Goal: Transaction & Acquisition: Purchase product/service

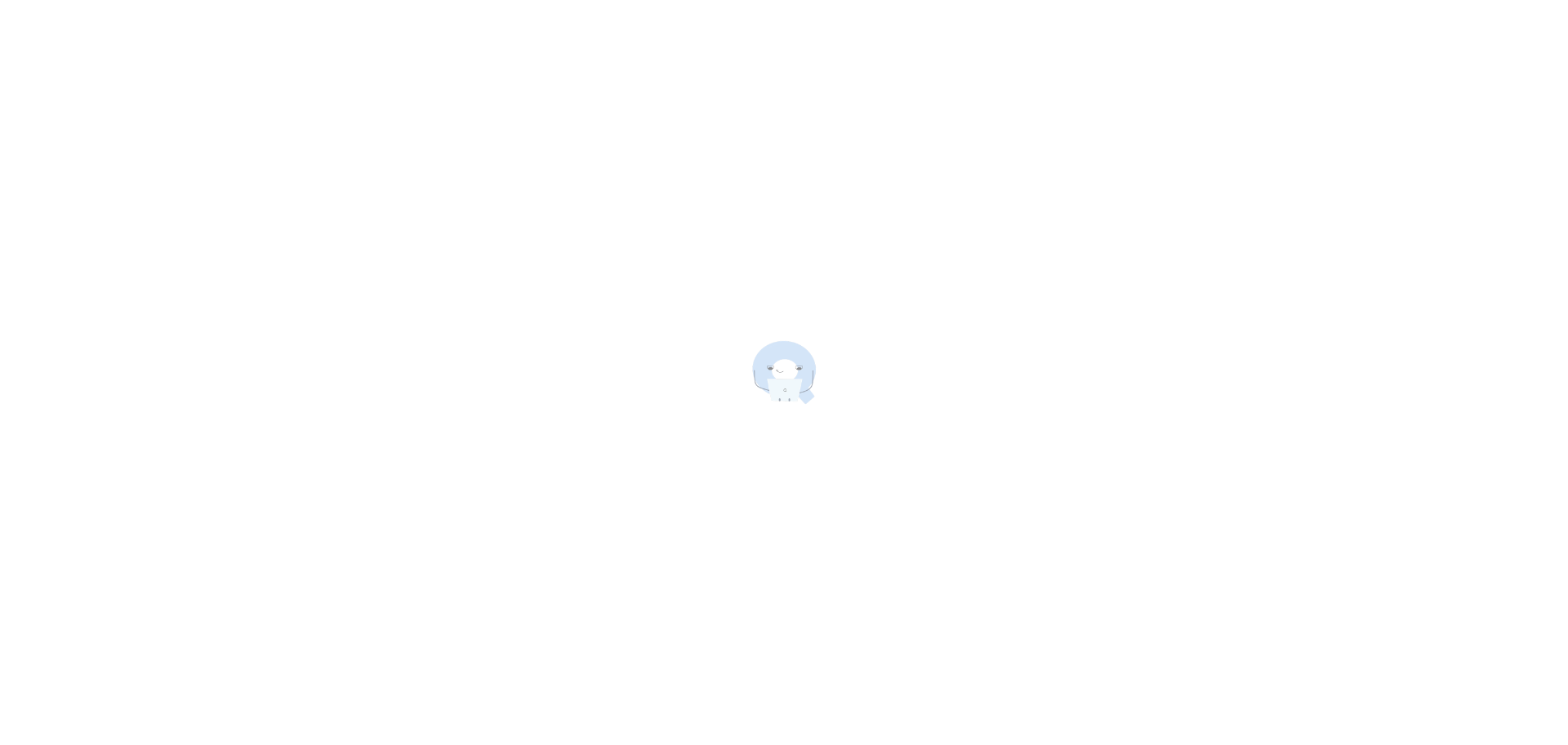
scroll to position [17544, 0]
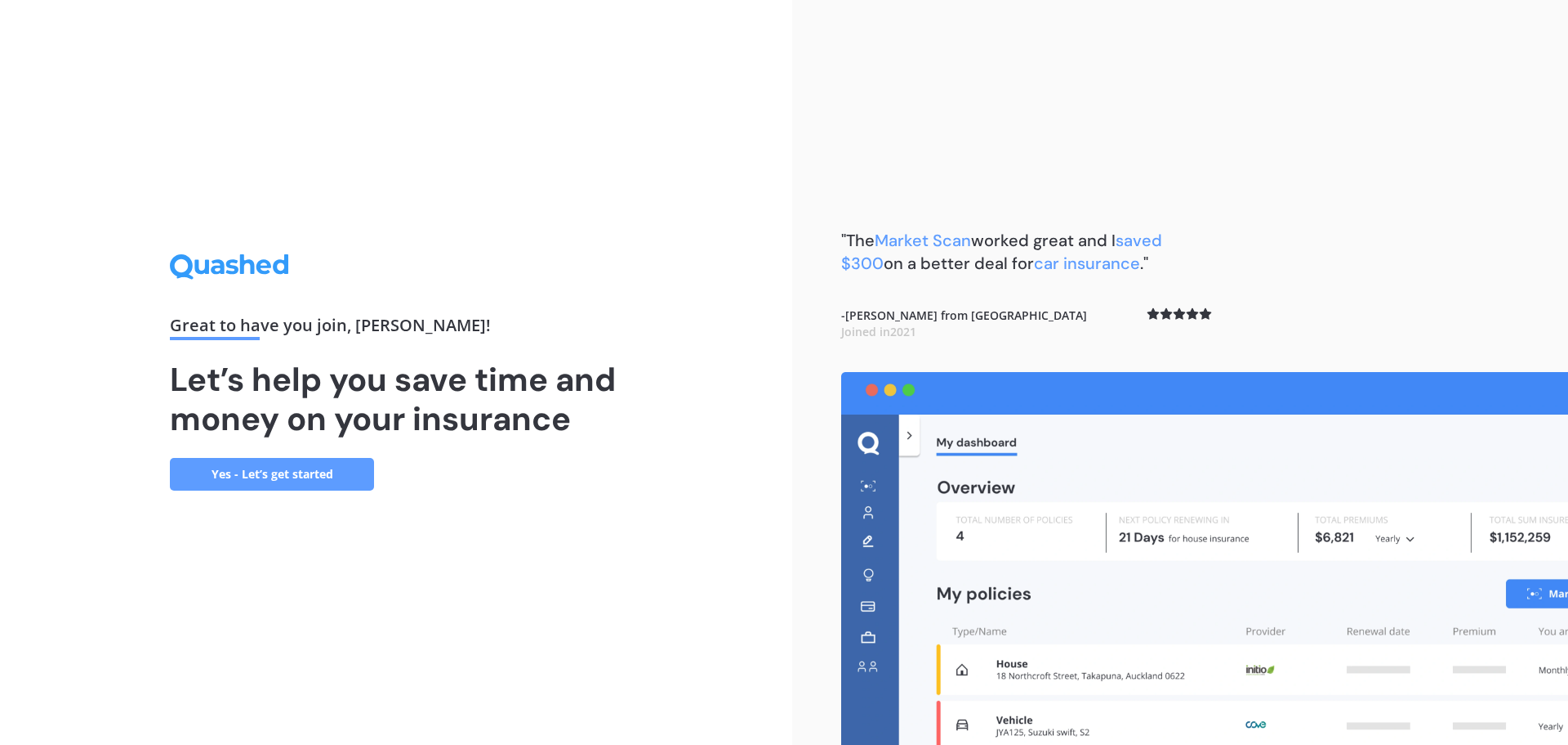
click at [295, 479] on link "Yes - Let’s get started" at bounding box center [272, 474] width 204 height 33
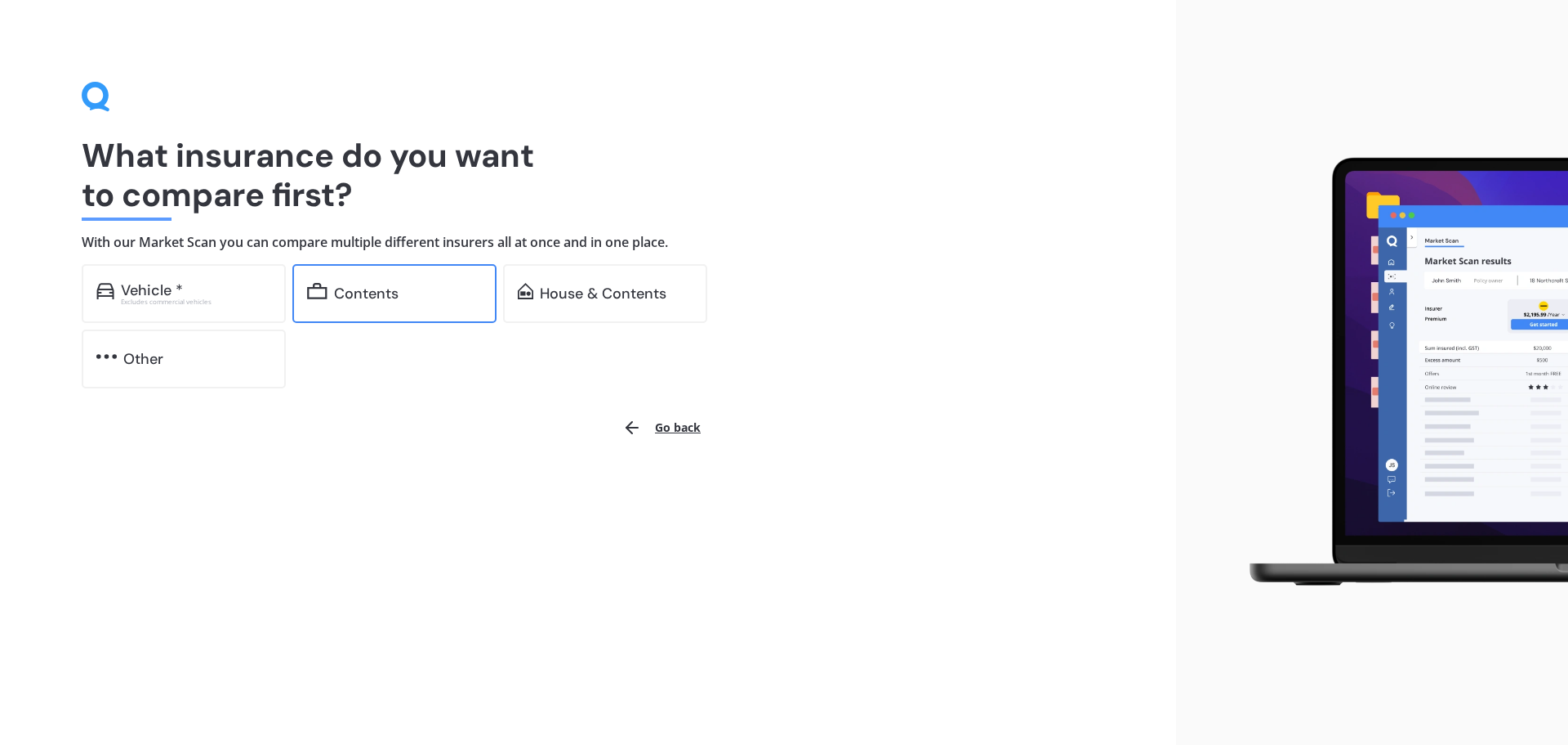
click at [371, 274] on div "Contents" at bounding box center [395, 293] width 204 height 59
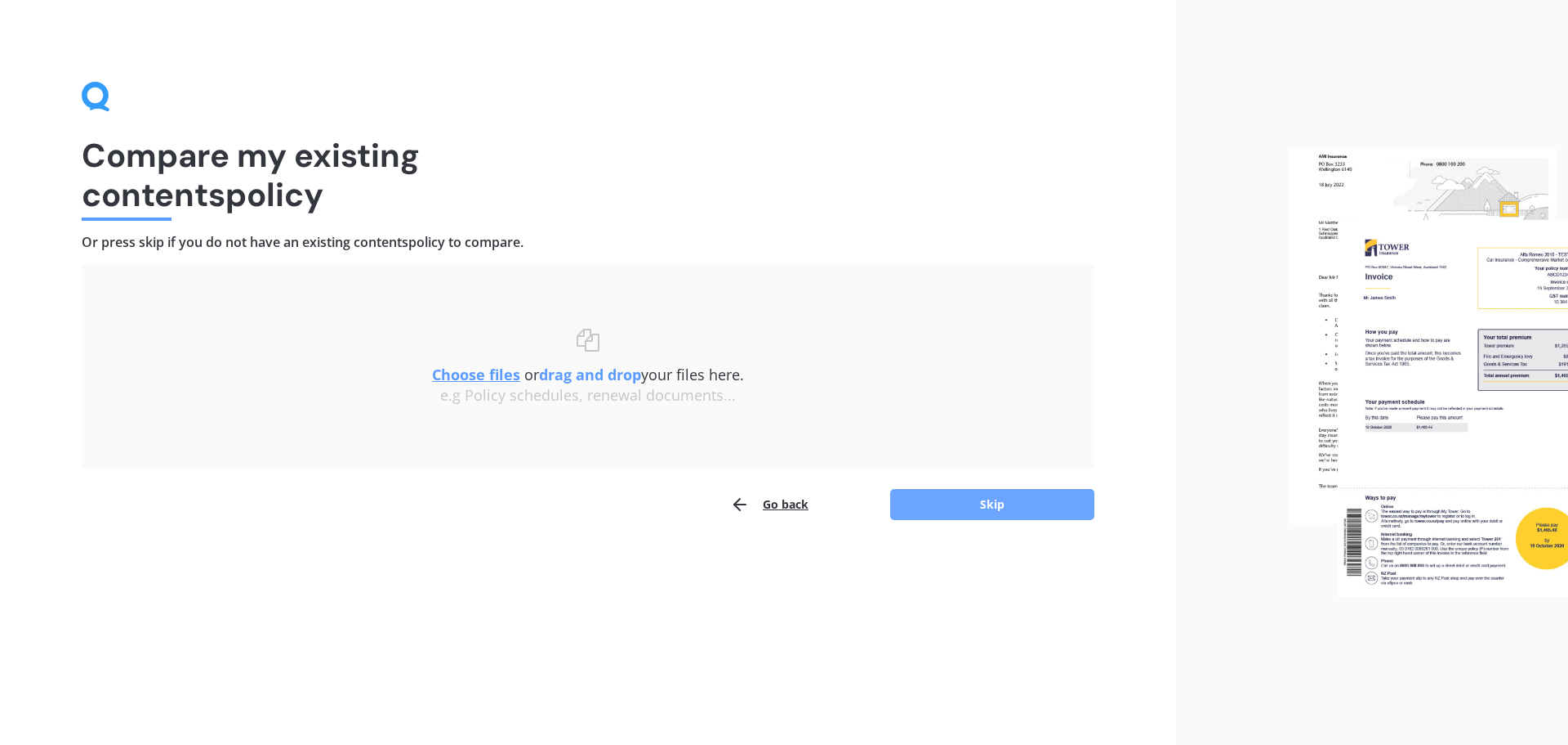
click at [1004, 508] on button "Skip" at bounding box center [992, 504] width 204 height 31
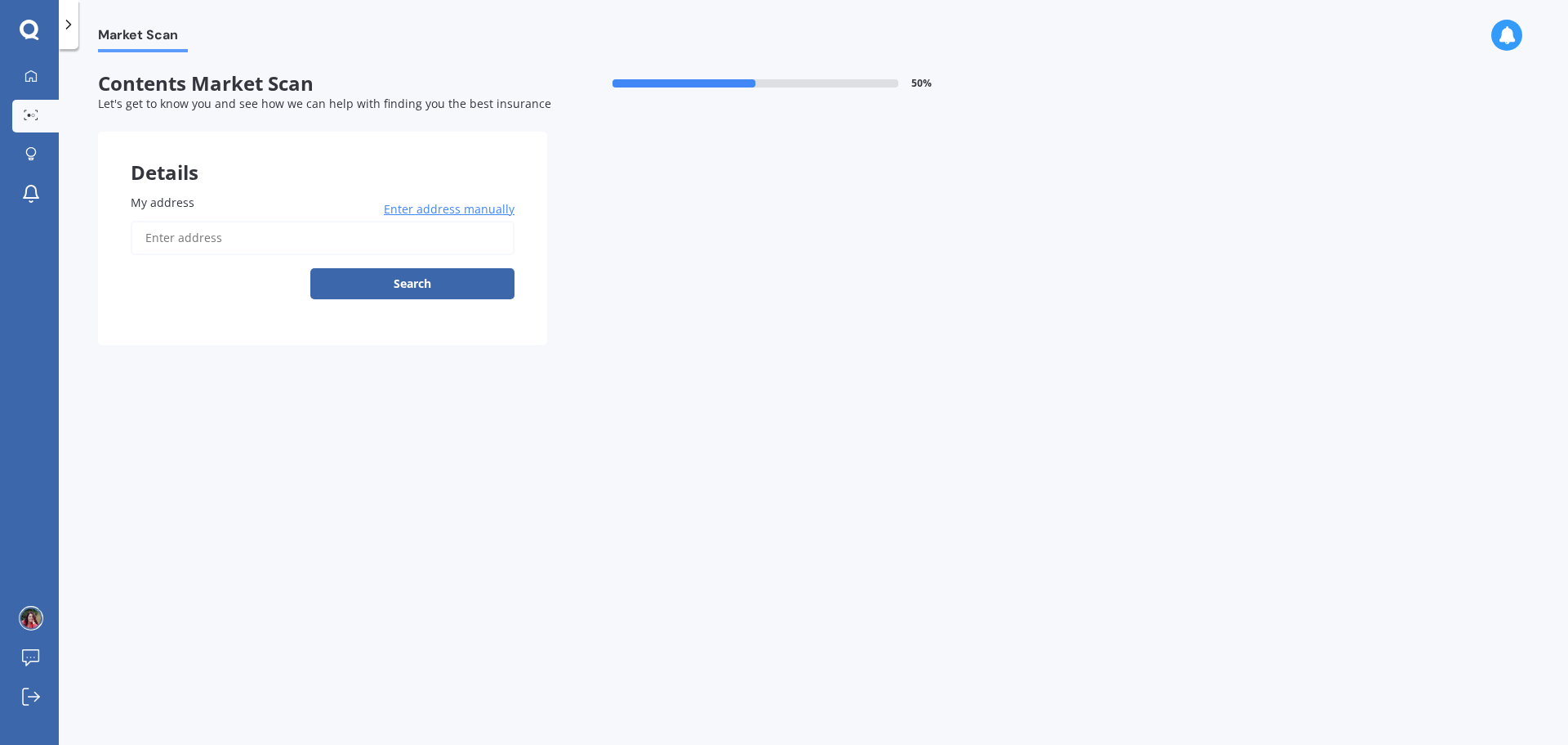
click at [210, 251] on input "My address" at bounding box center [323, 238] width 384 height 35
type input "[STREET_ADDRESS]"
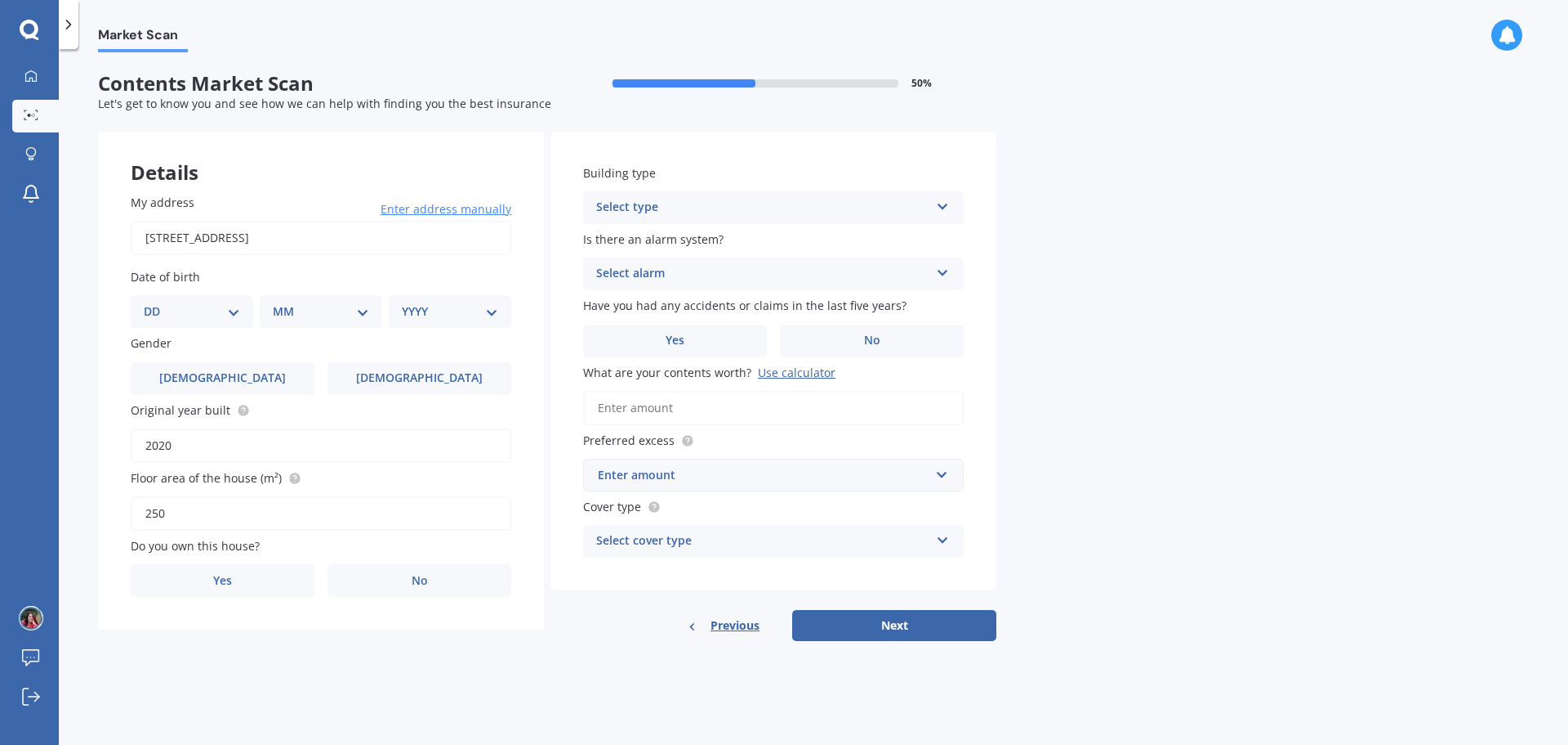
click at [210, 315] on select "DD 01 02 03 04 05 06 07 08 09 10 11 12 13 14 15 16 17 18 19 20 21 22 23 24 25 2…" at bounding box center [192, 311] width 96 height 18
select select "21"
click at [157, 303] on select "DD 01 02 03 04 05 06 07 08 09 10 11 12 13 14 15 16 17 18 19 20 21 22 23 24 25 2…" at bounding box center [192, 311] width 96 height 18
click at [304, 307] on select "MM 01 02 03 04 05 06 07 08 09 10 11 12" at bounding box center [324, 311] width 90 height 18
select select "05"
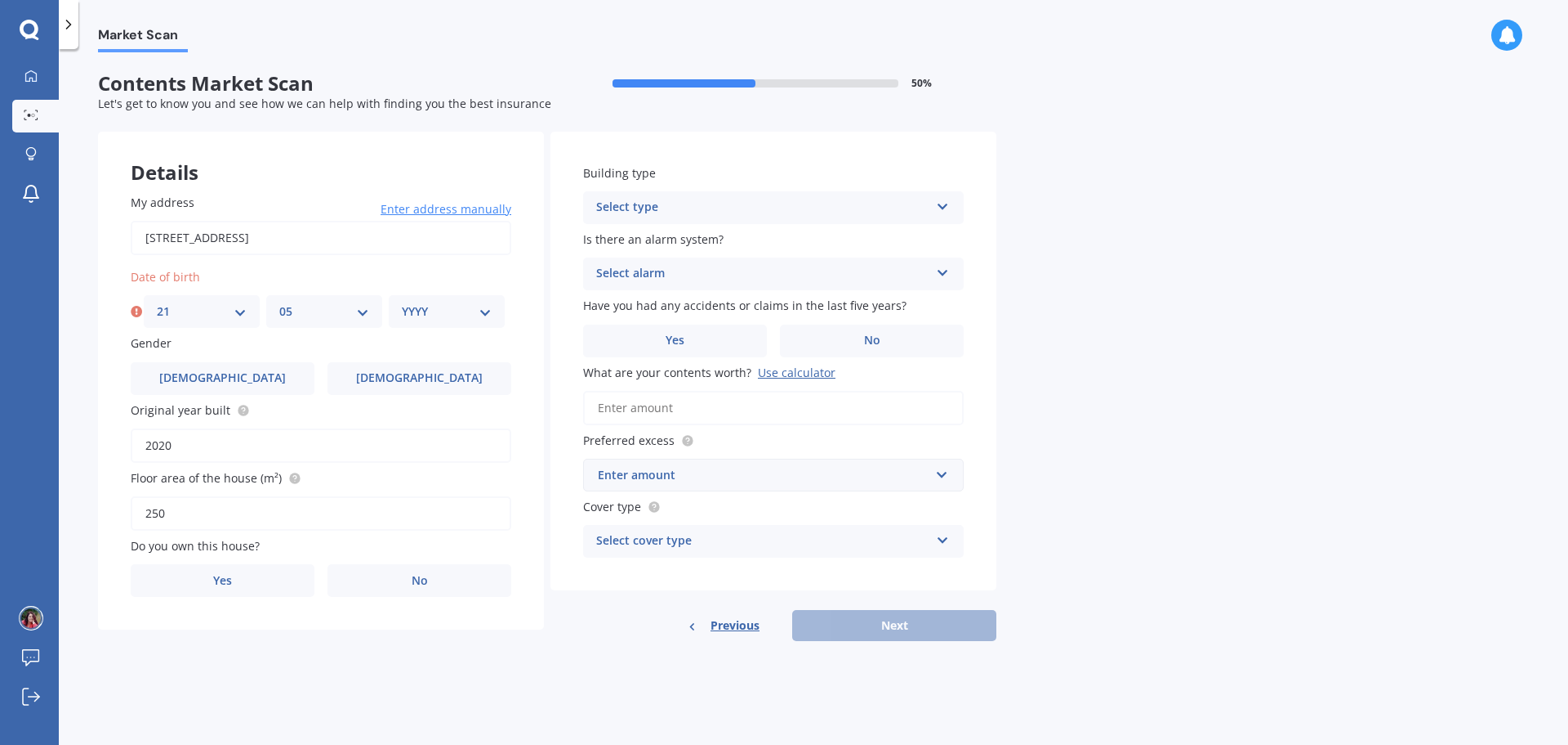
click at [279, 303] on select "MM 01 02 03 04 05 06 07 08 09 10 11 12" at bounding box center [324, 311] width 90 height 18
click at [444, 308] on select "YYYY 2009 2008 2007 2006 2005 2004 2003 2002 2001 2000 1999 1998 1997 1996 1995…" at bounding box center [446, 311] width 90 height 18
select select "1976"
click at [402, 303] on select "YYYY 2009 2008 2007 2006 2005 2004 2003 2002 2001 2000 1999 1998 1997 1996 1995…" at bounding box center [446, 311] width 90 height 18
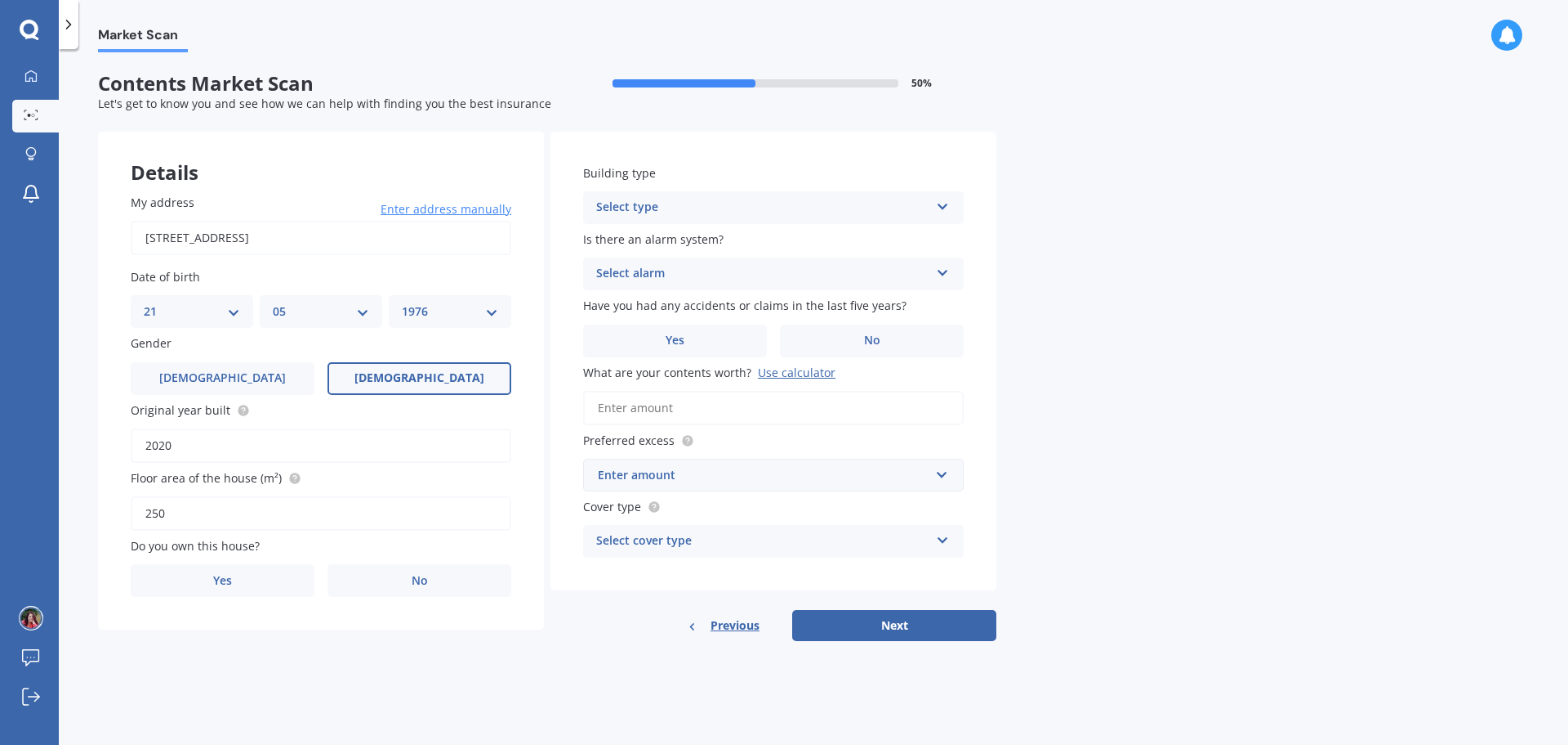
click at [379, 378] on label "[DEMOGRAPHIC_DATA]" at bounding box center [419, 379] width 184 height 33
click at [0, 0] on input "[DEMOGRAPHIC_DATA]" at bounding box center [0, 0] width 0 height 0
drag, startPoint x: 398, startPoint y: 577, endPoint x: 452, endPoint y: 554, distance: 58.7
click at [399, 577] on label "No" at bounding box center [419, 580] width 184 height 33
click at [0, 0] on input "No" at bounding box center [0, 0] width 0 height 0
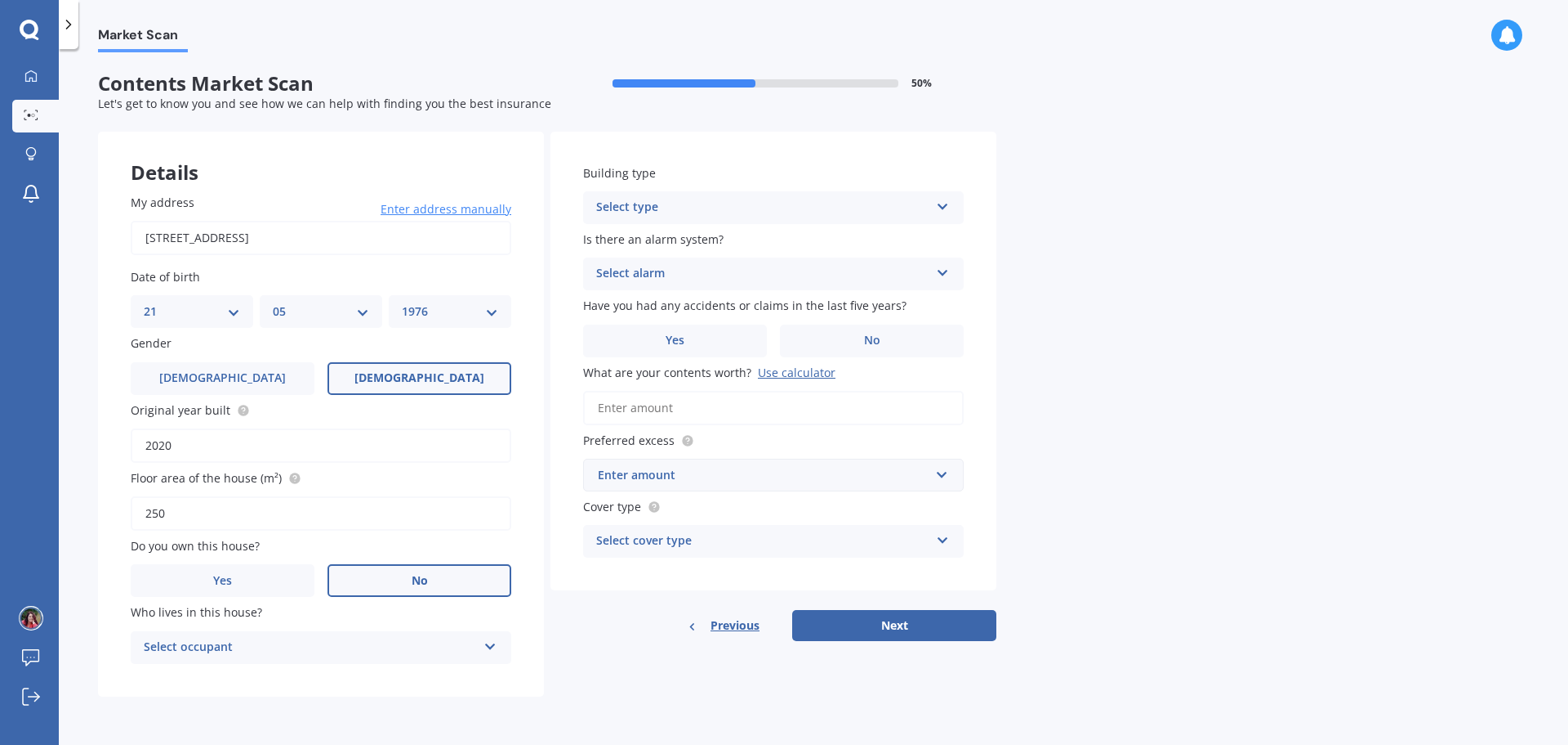
click at [735, 212] on div "Select type" at bounding box center [763, 207] width 333 height 19
click at [670, 242] on div "Freestanding" at bounding box center [772, 239] width 379 height 30
type textarea "r"
click at [664, 243] on span "Is there an alarm system?" at bounding box center [654, 239] width 141 height 15
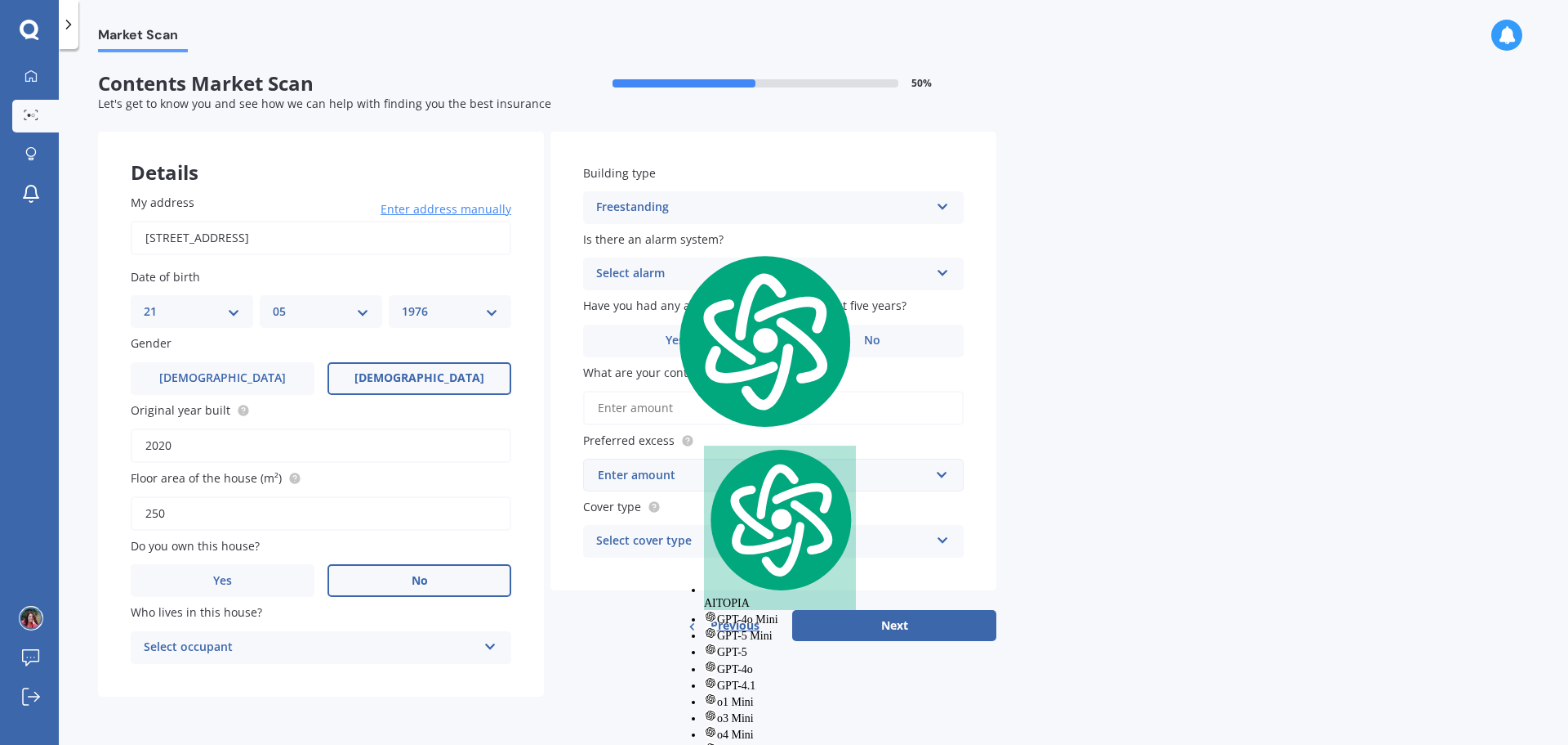
click at [933, 239] on label "Is there an alarm system?" at bounding box center [771, 239] width 374 height 17
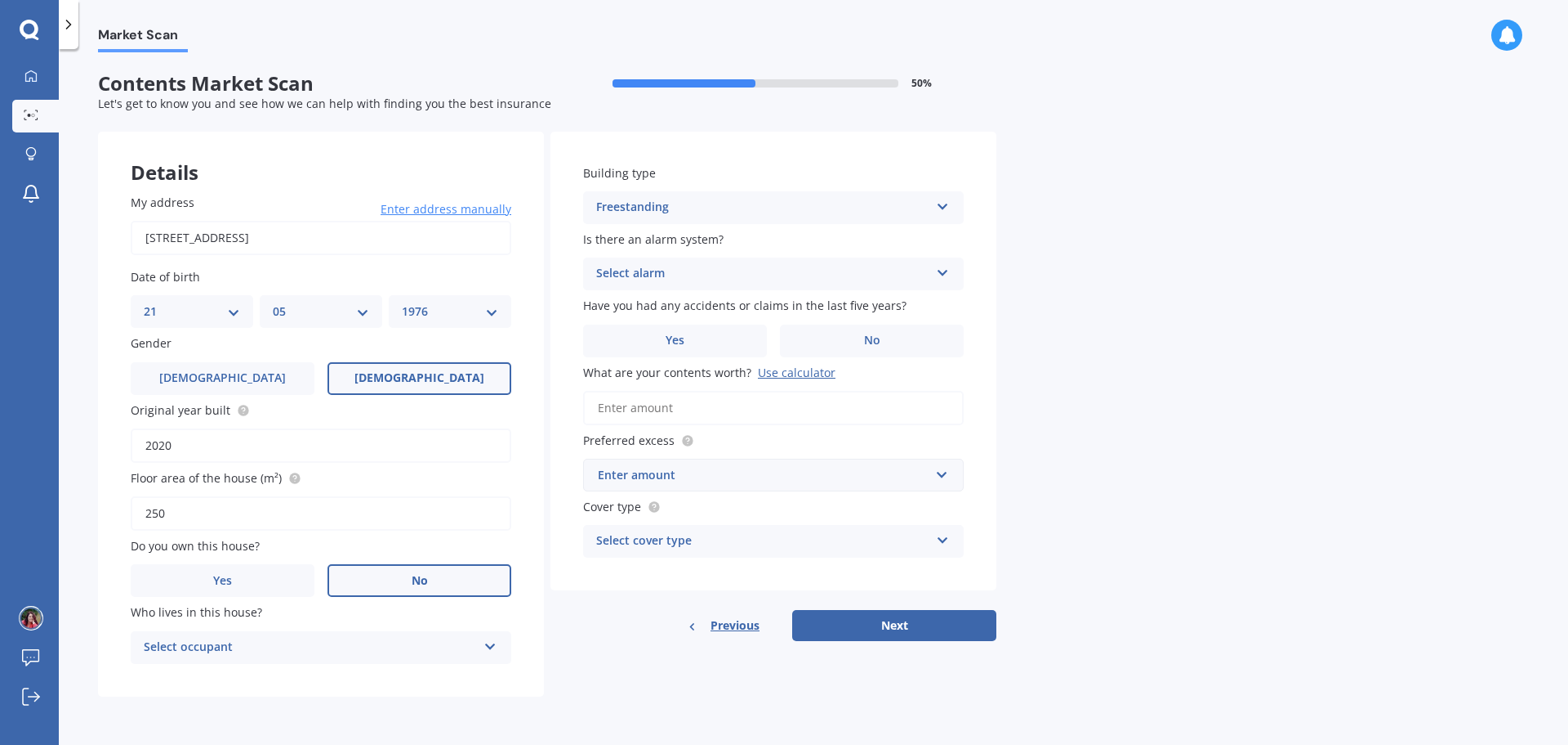
click at [945, 273] on icon at bounding box center [943, 270] width 13 height 12
click at [633, 357] on div "No" at bounding box center [772, 364] width 379 height 30
click at [838, 341] on label "No" at bounding box center [872, 341] width 184 height 33
click at [0, 0] on input "No" at bounding box center [0, 0] width 0 height 0
click at [701, 406] on input "What are your contents worth? Use calculator" at bounding box center [773, 408] width 380 height 35
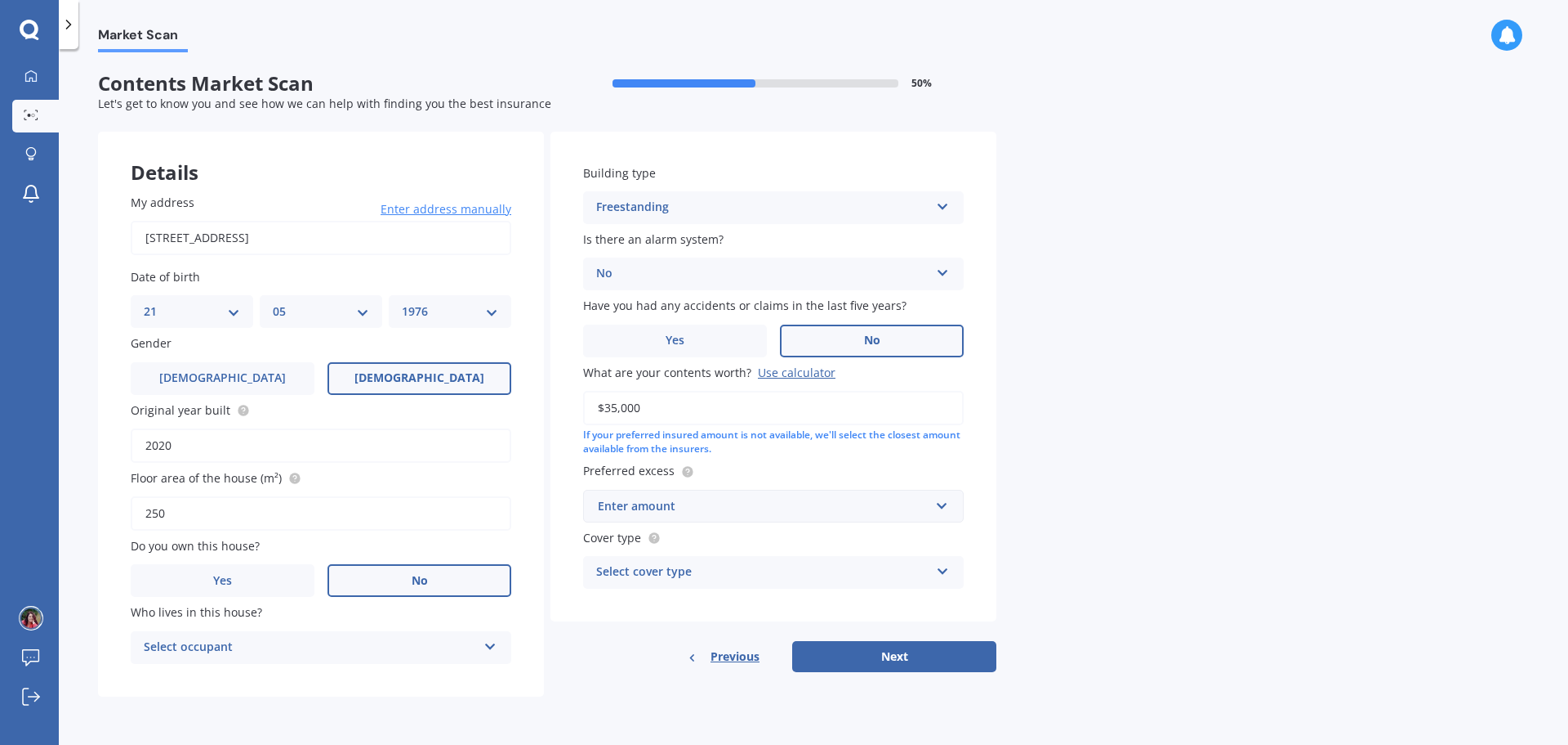
type input "$35,000"
click at [944, 504] on input "text" at bounding box center [768, 506] width 366 height 31
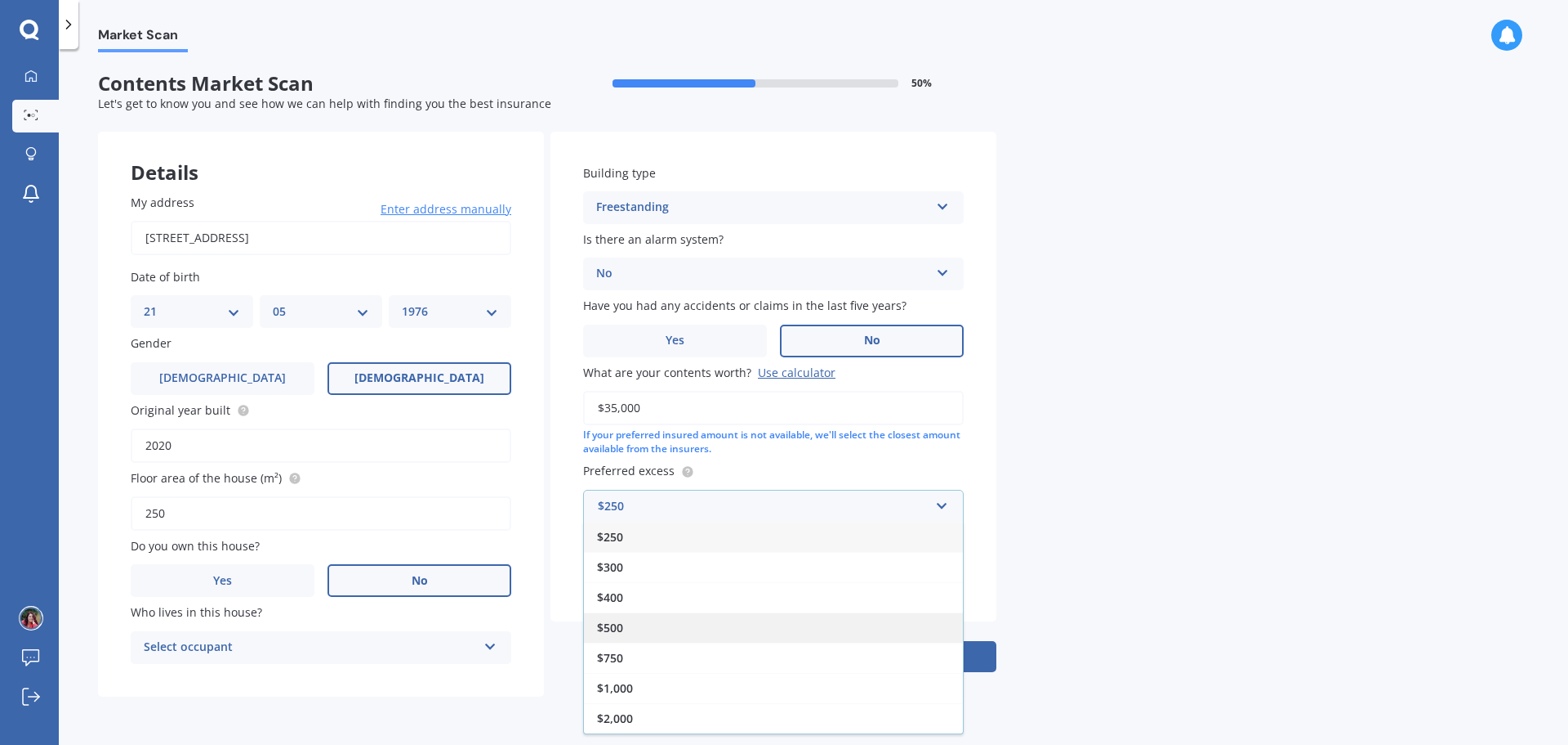
click at [620, 621] on span "$500" at bounding box center [610, 627] width 26 height 15
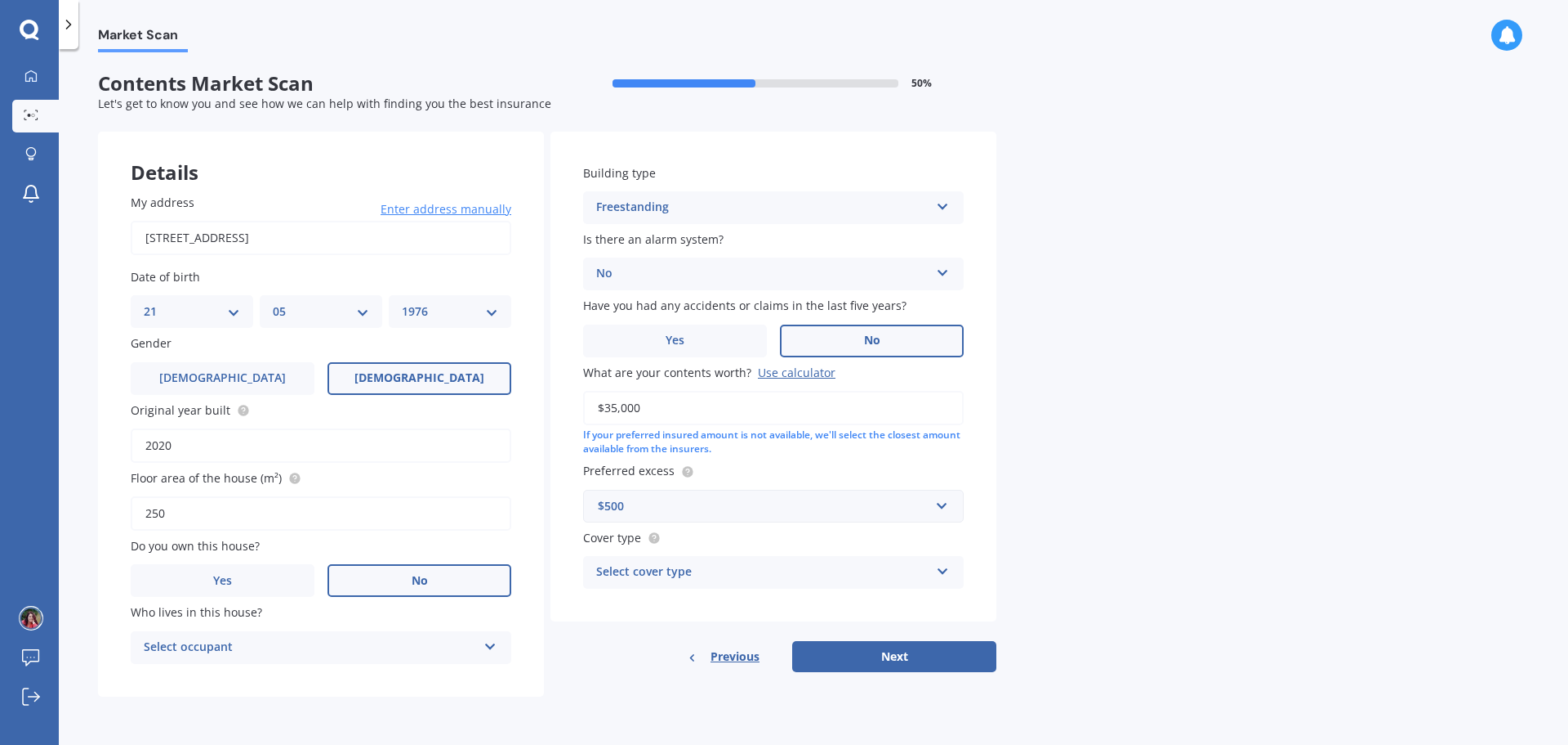
click at [713, 572] on div "Select cover type" at bounding box center [763, 572] width 333 height 19
click at [626, 605] on div "High" at bounding box center [772, 603] width 379 height 30
click at [945, 568] on icon at bounding box center [943, 568] width 13 height 12
click at [724, 628] on div "Limited" at bounding box center [772, 633] width 379 height 30
drag, startPoint x: 880, startPoint y: 652, endPoint x: 905, endPoint y: 643, distance: 26.6
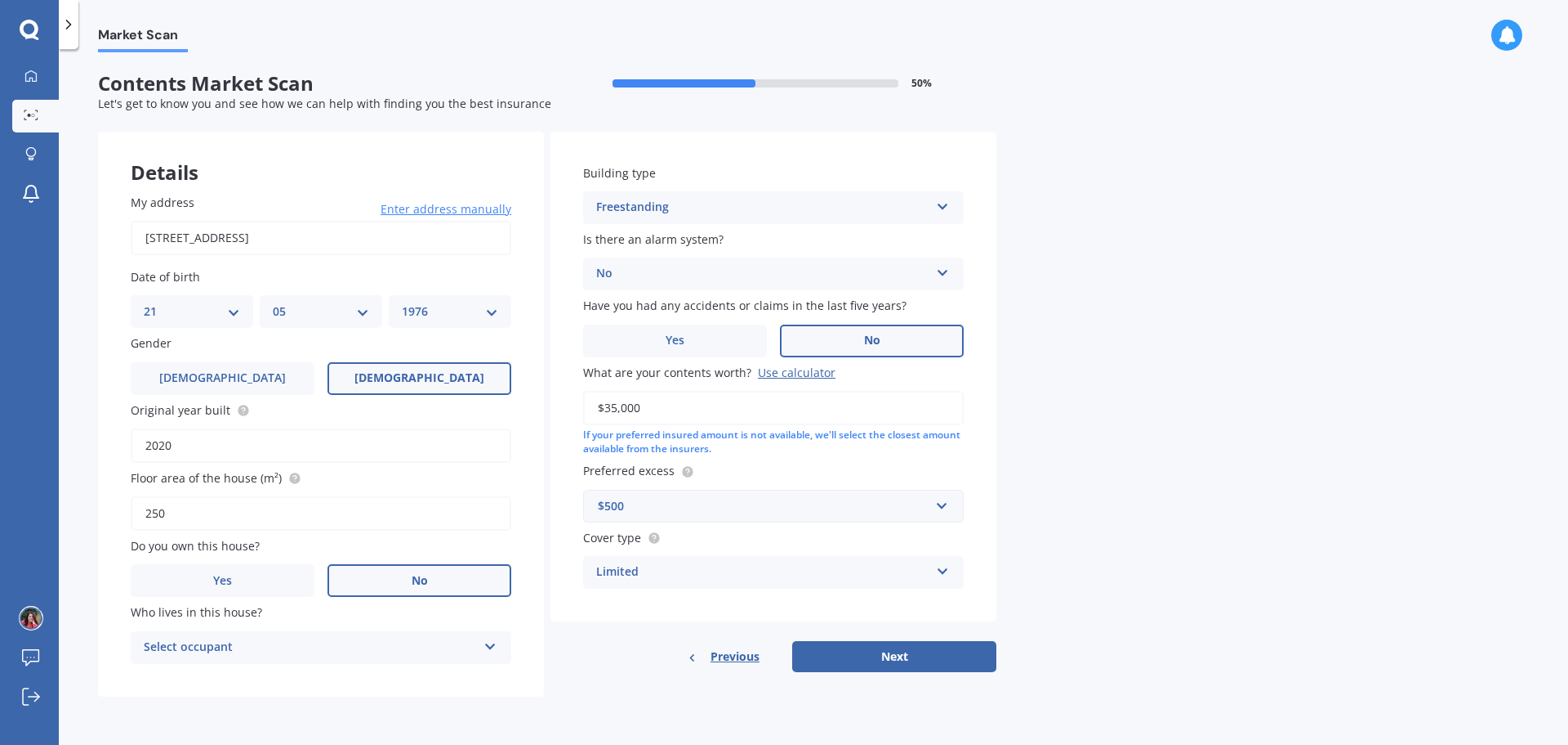
click at [883, 652] on button "Next" at bounding box center [895, 656] width 204 height 31
click at [330, 642] on div "Select occupant" at bounding box center [314, 647] width 326 height 18
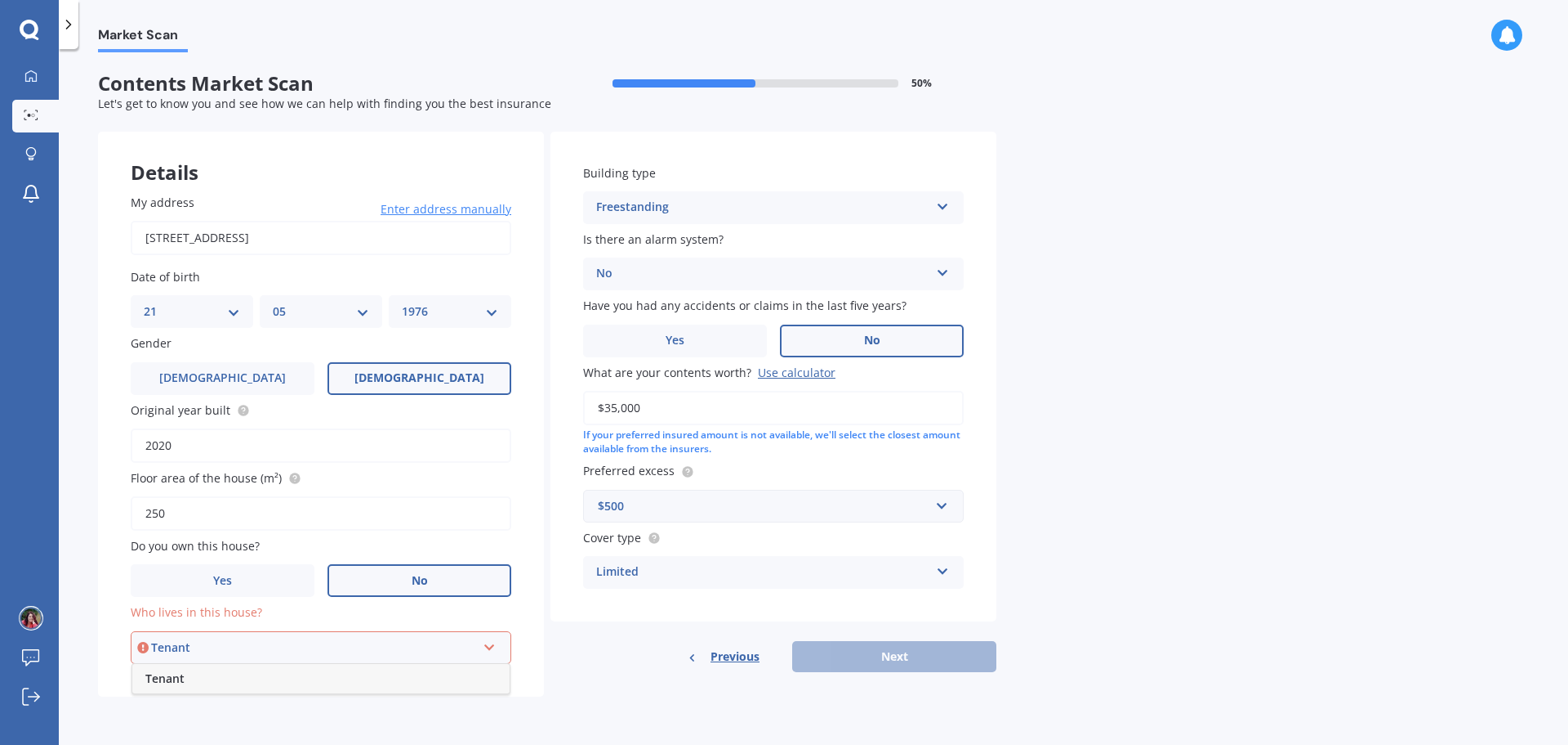
click at [255, 678] on div "Tenant" at bounding box center [321, 678] width 378 height 30
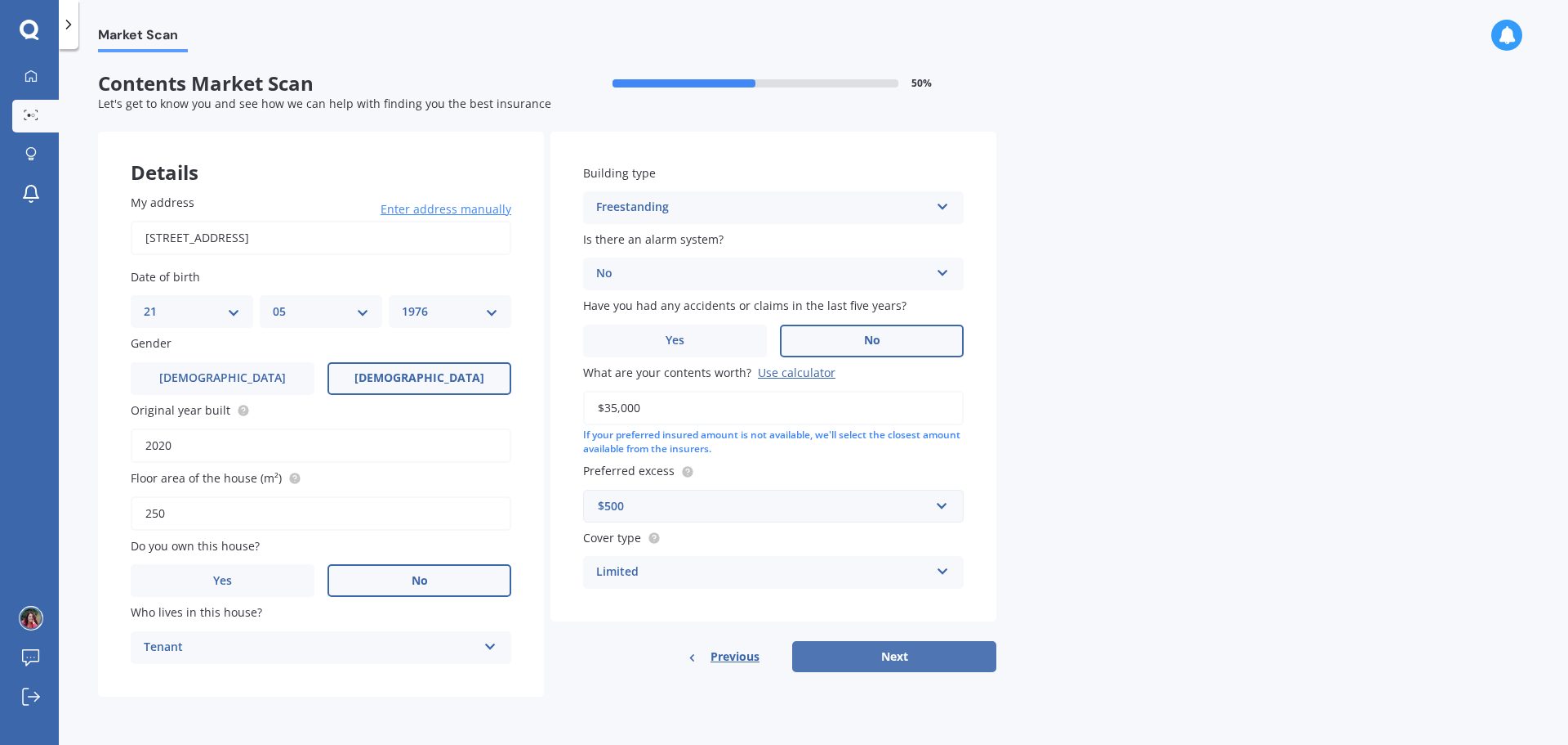
click at [947, 670] on button "Next" at bounding box center [895, 656] width 204 height 31
select select "21"
select select "05"
select select "1976"
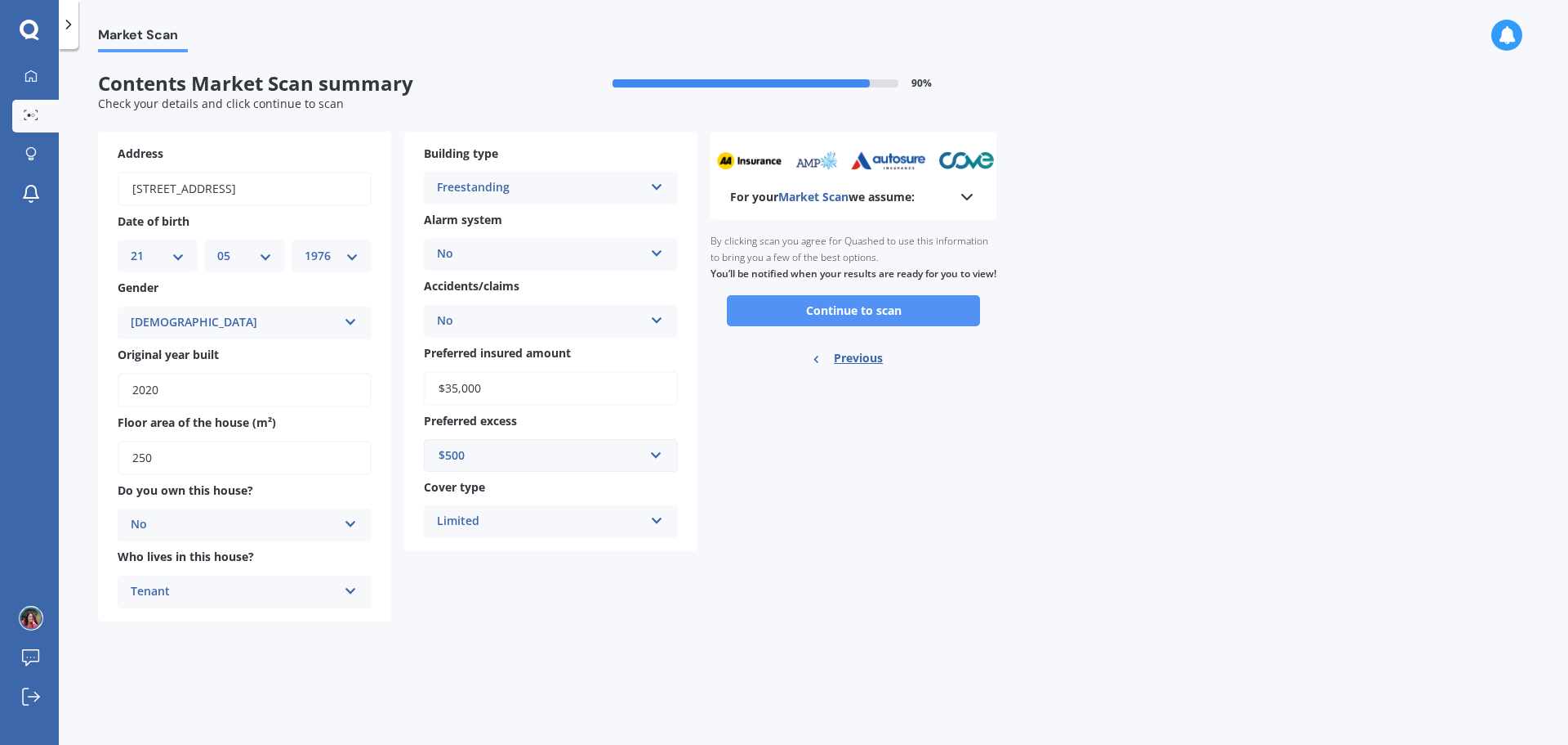
click at [869, 326] on button "Continue to scan" at bounding box center [853, 310] width 253 height 31
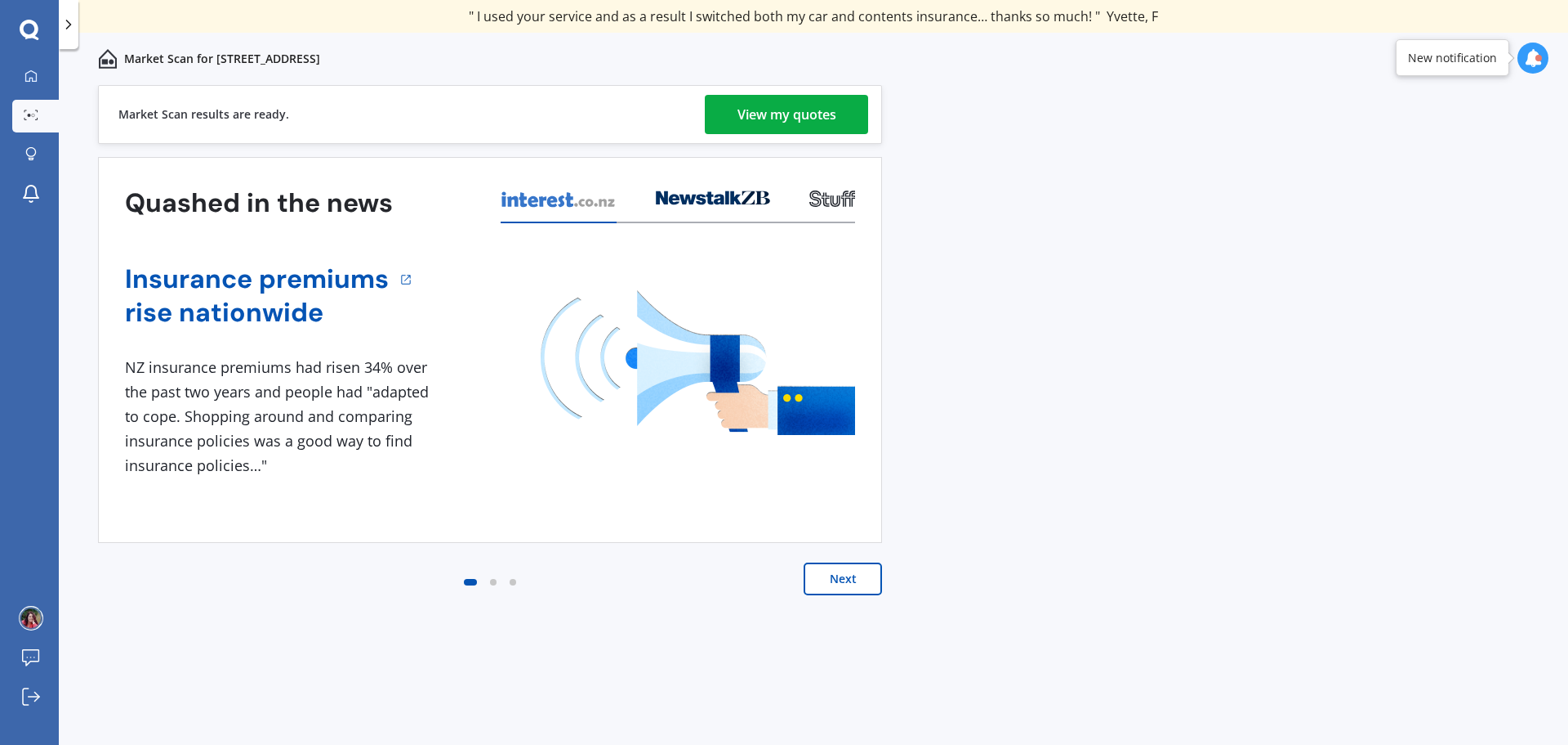
click at [755, 117] on div "View my quotes" at bounding box center [787, 114] width 99 height 40
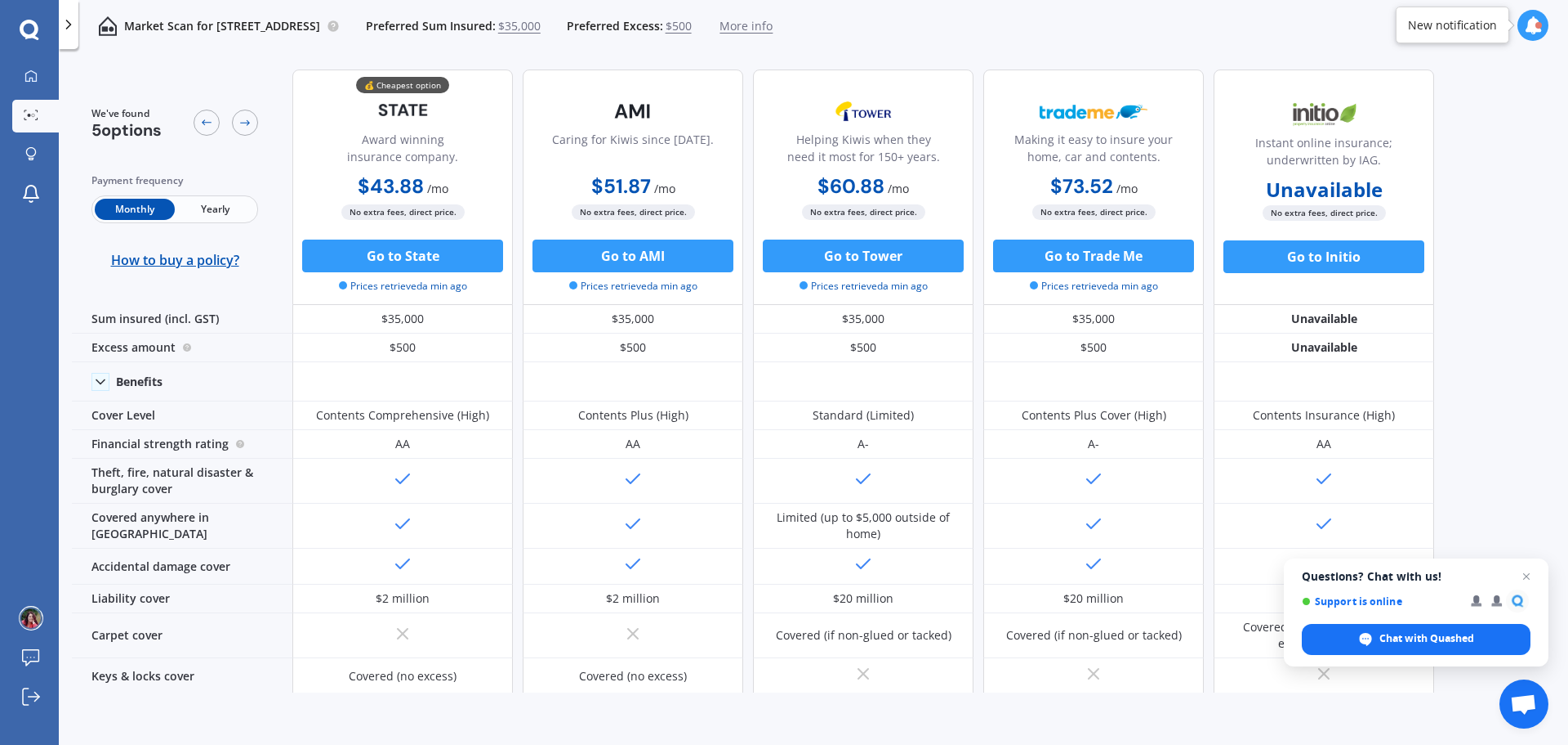
click at [212, 205] on span "Yearly" at bounding box center [214, 209] width 80 height 21
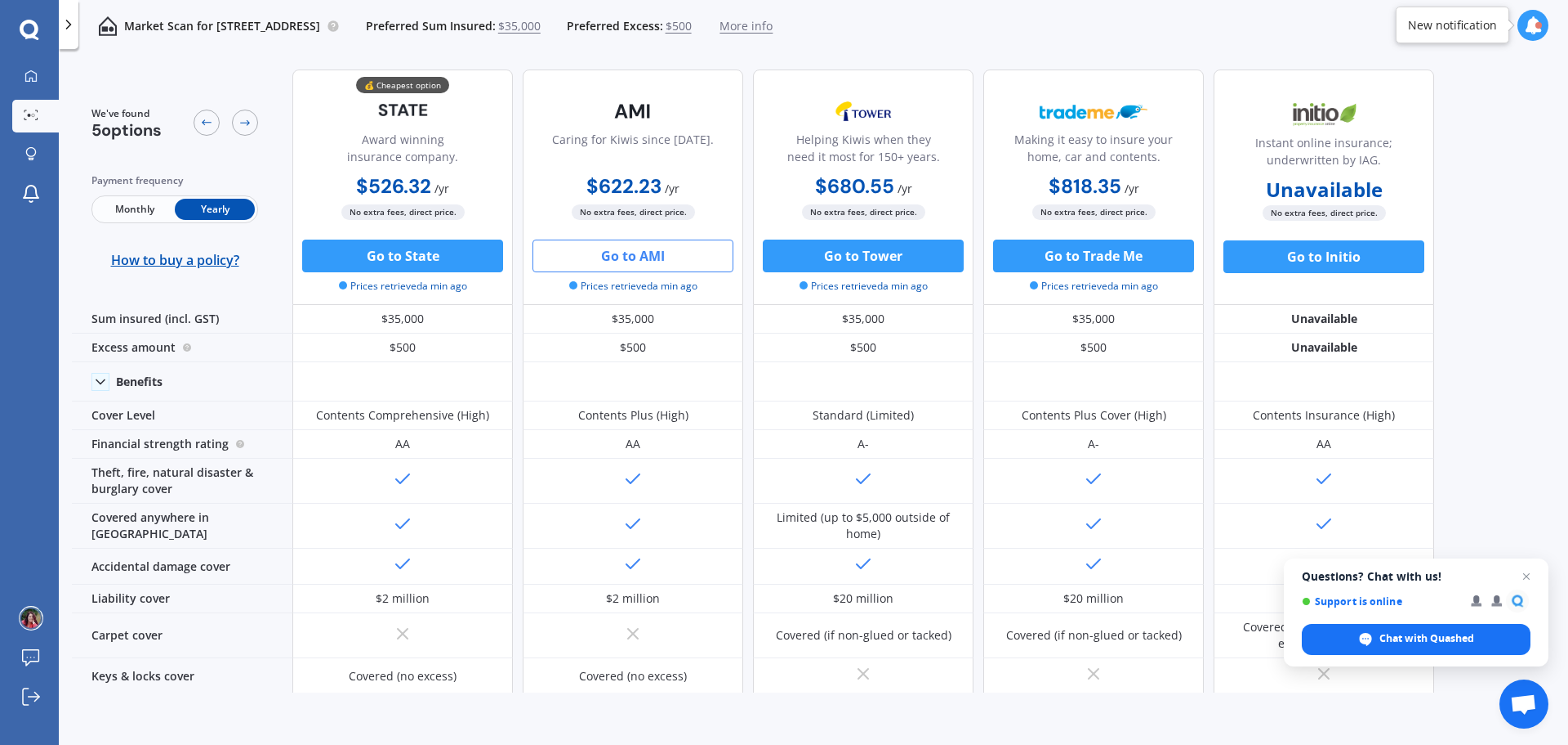
click at [612, 261] on button "Go to AMI" at bounding box center [633, 255] width 201 height 33
